Goal: Task Accomplishment & Management: Manage account settings

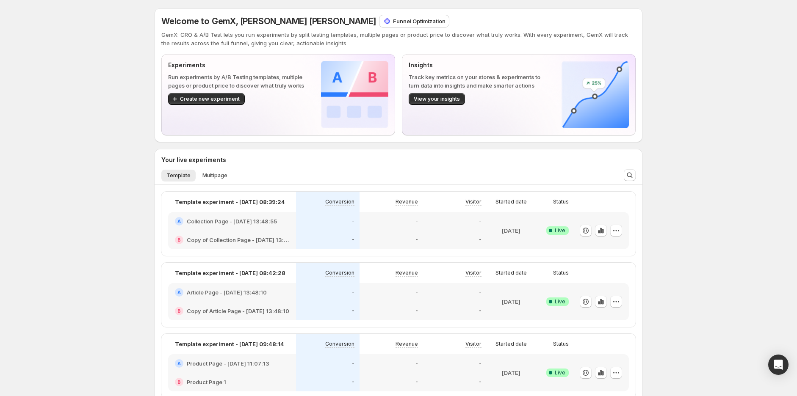
scroll to position [47, 0]
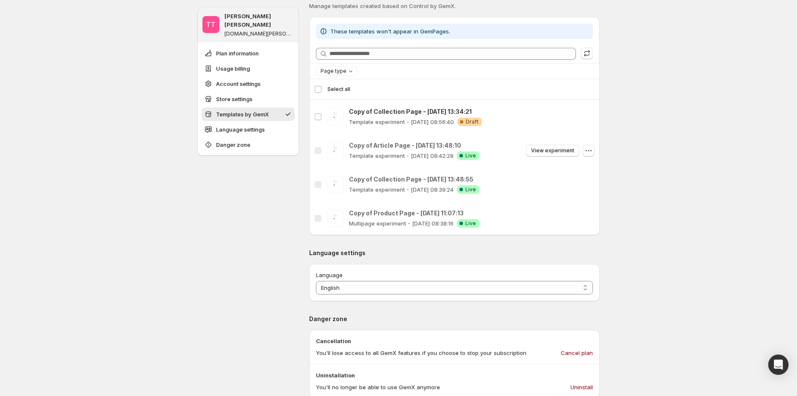
scroll to position [753, 0]
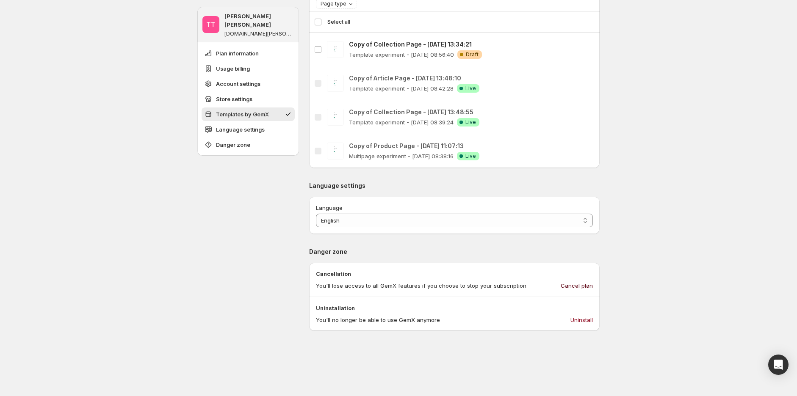
click at [585, 286] on span "Cancel plan" at bounding box center [577, 286] width 32 height 8
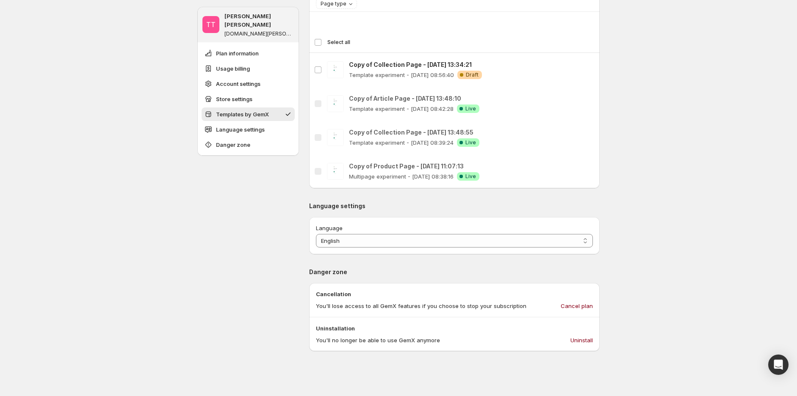
scroll to position [800, 0]
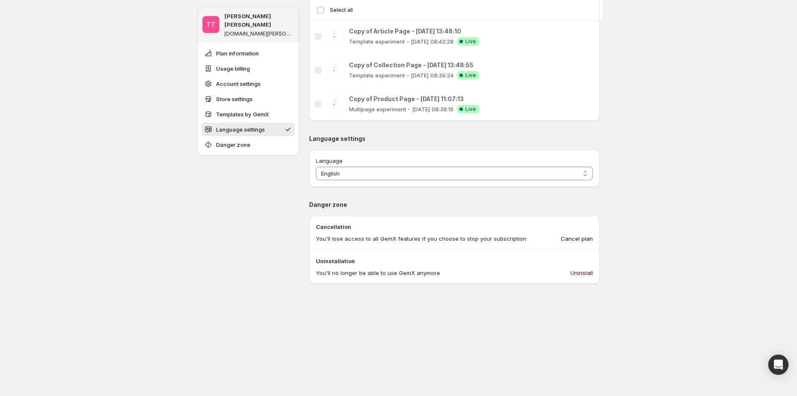
click at [587, 243] on span "Cancel plan" at bounding box center [577, 239] width 32 height 8
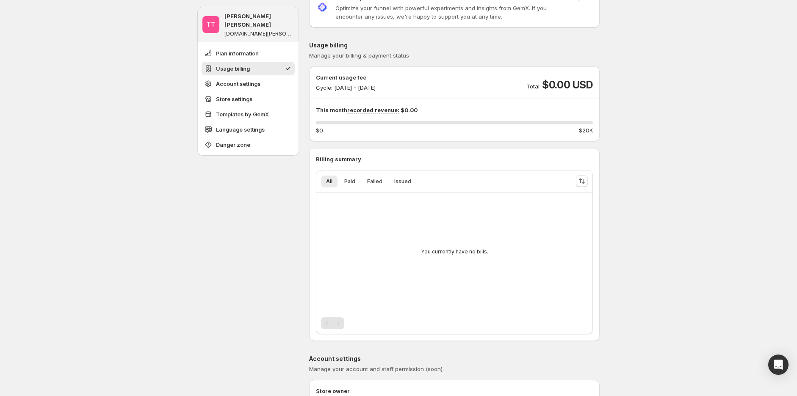
scroll to position [0, 0]
